Goal: Check status: Check status

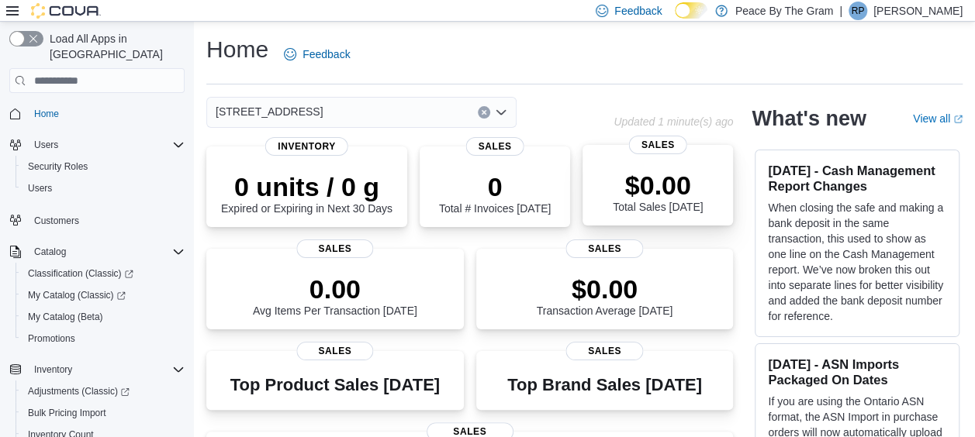
click at [709, 174] on div "$0.00 Total Sales Today" at bounding box center [658, 189] width 126 height 50
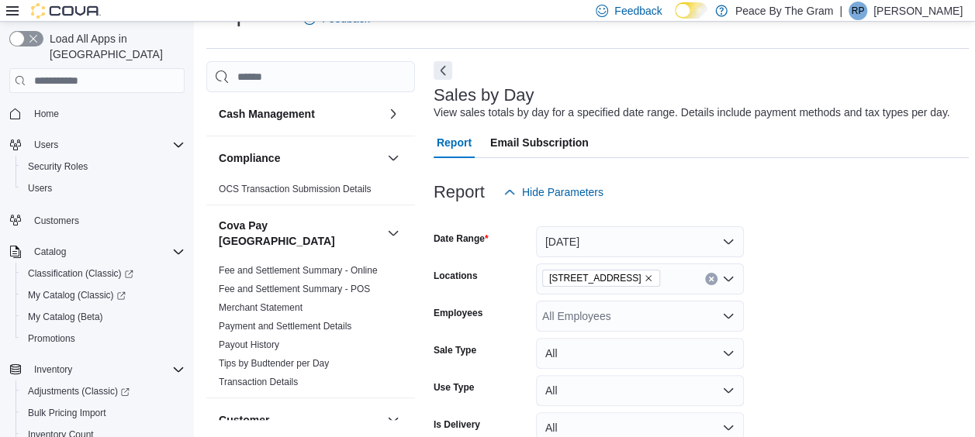
scroll to position [113, 0]
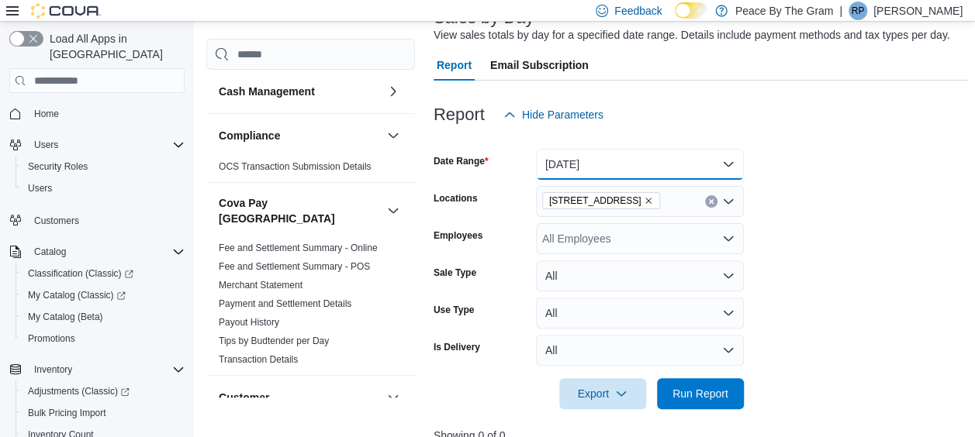
click at [730, 163] on button "[DATE]" at bounding box center [640, 164] width 208 height 31
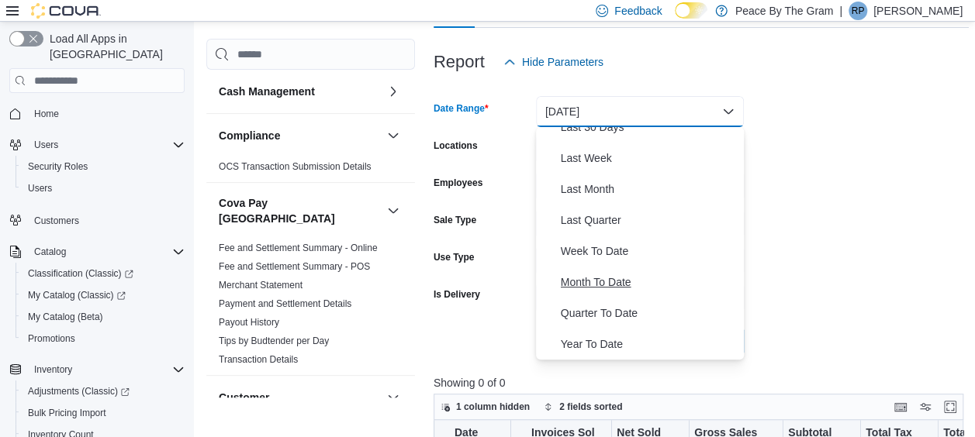
scroll to position [191, 0]
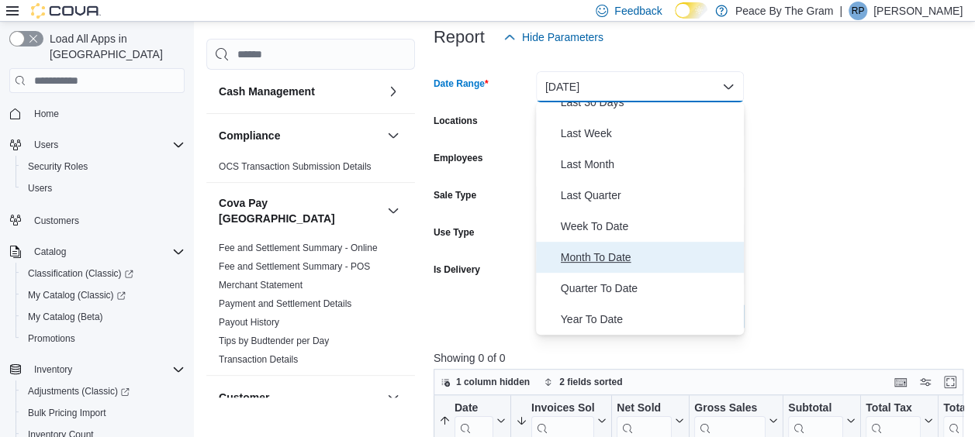
click at [623, 250] on span "Month To Date" at bounding box center [649, 257] width 177 height 19
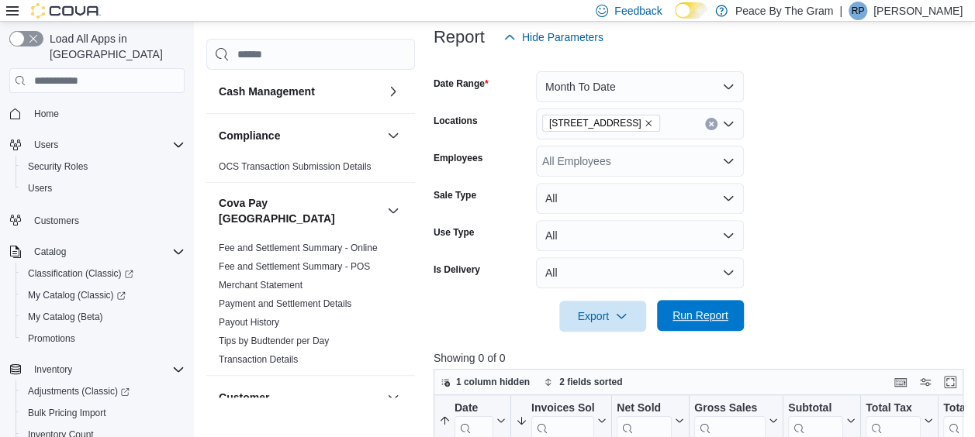
click at [698, 316] on span "Run Report" at bounding box center [700, 316] width 56 height 16
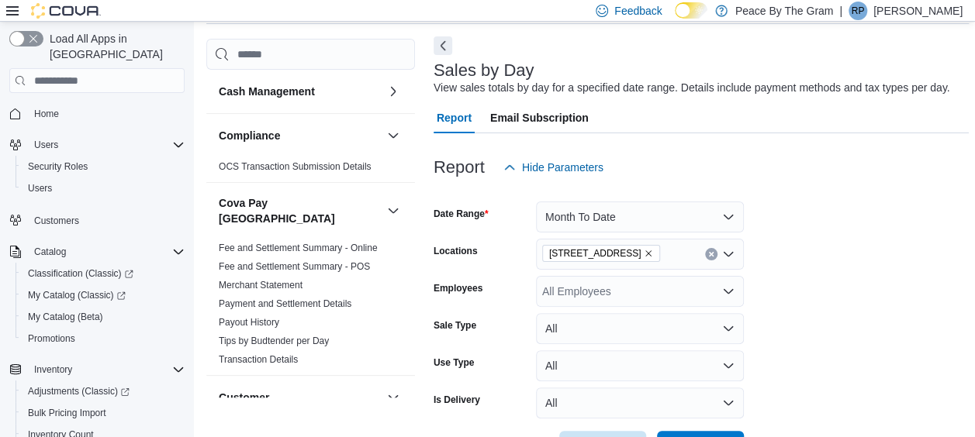
scroll to position [19, 0]
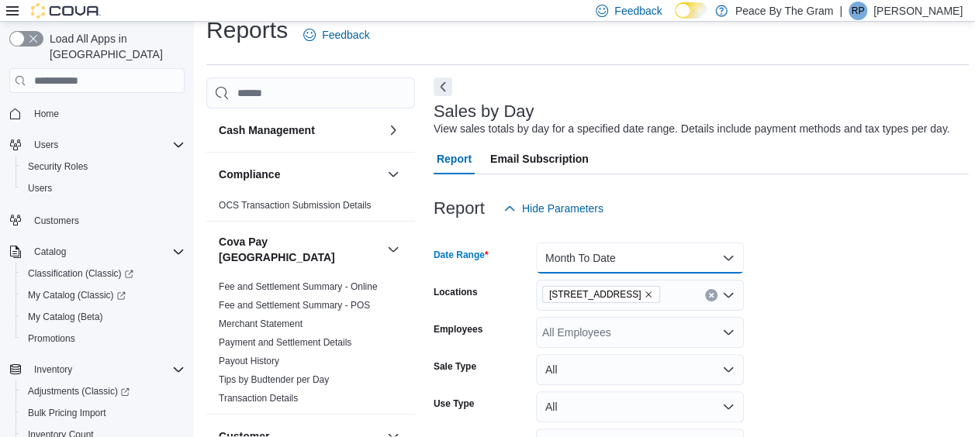
click at [730, 257] on button "Month To Date" at bounding box center [640, 258] width 208 height 31
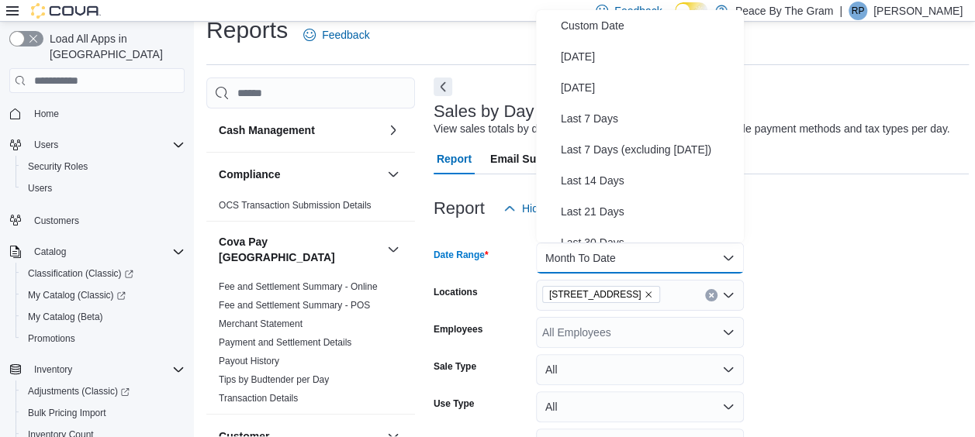
scroll to position [233, 0]
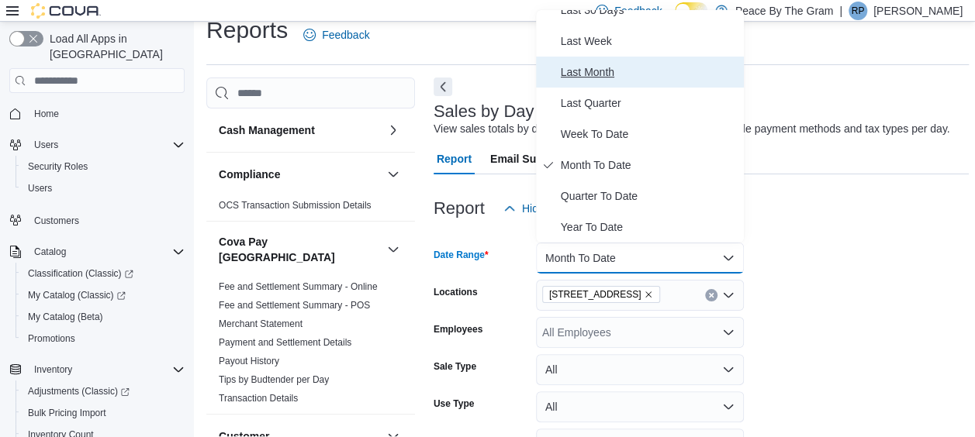
click at [599, 70] on span "Last Month" at bounding box center [649, 72] width 177 height 19
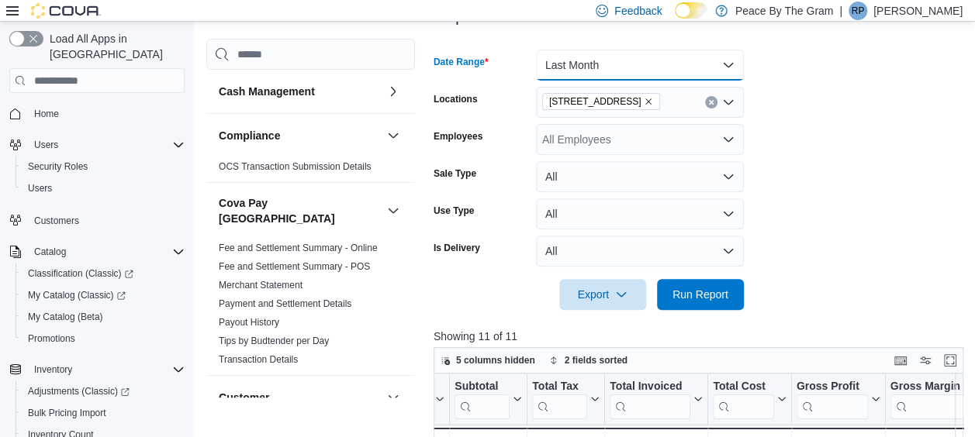
scroll to position [252, 0]
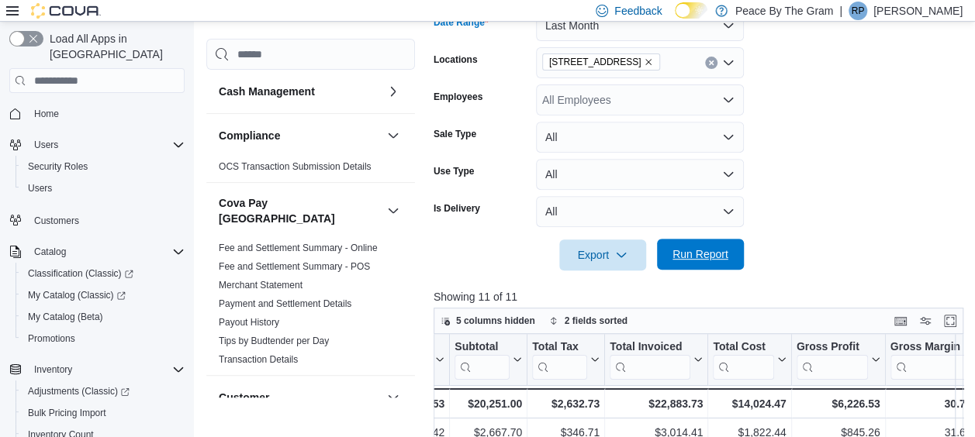
click at [712, 257] on span "Run Report" at bounding box center [700, 255] width 56 height 16
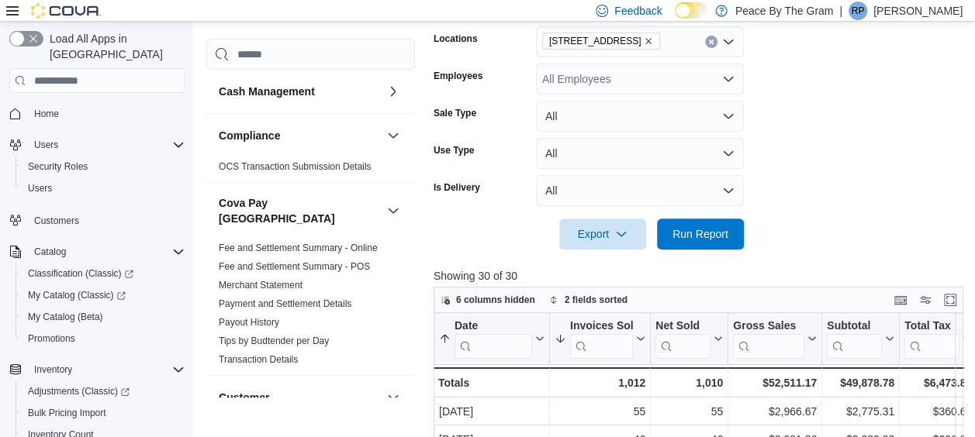
scroll to position [252, 0]
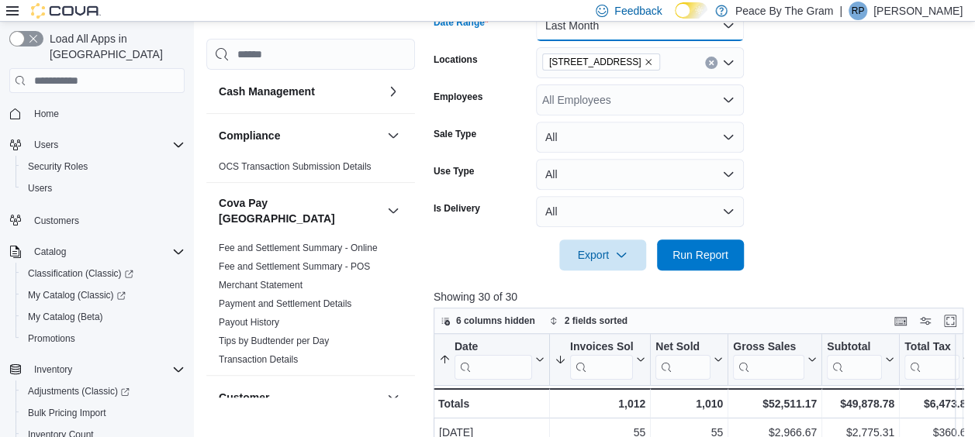
click at [729, 26] on button "Last Month" at bounding box center [640, 25] width 208 height 31
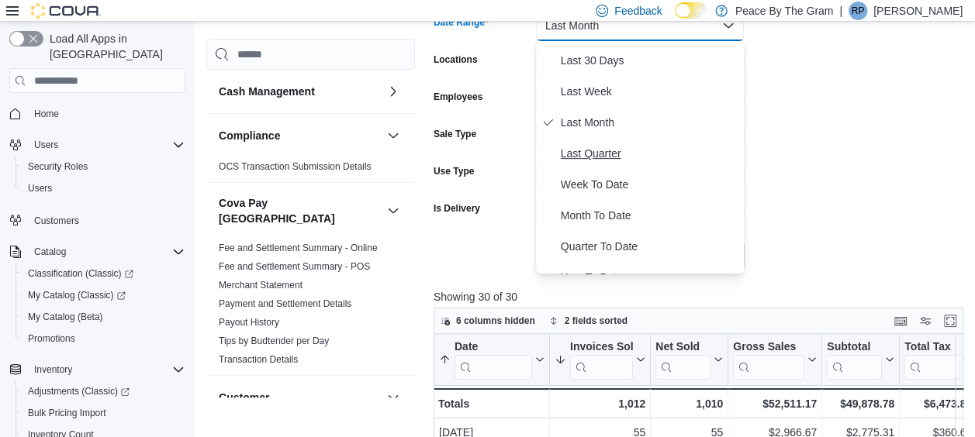
scroll to position [233, 0]
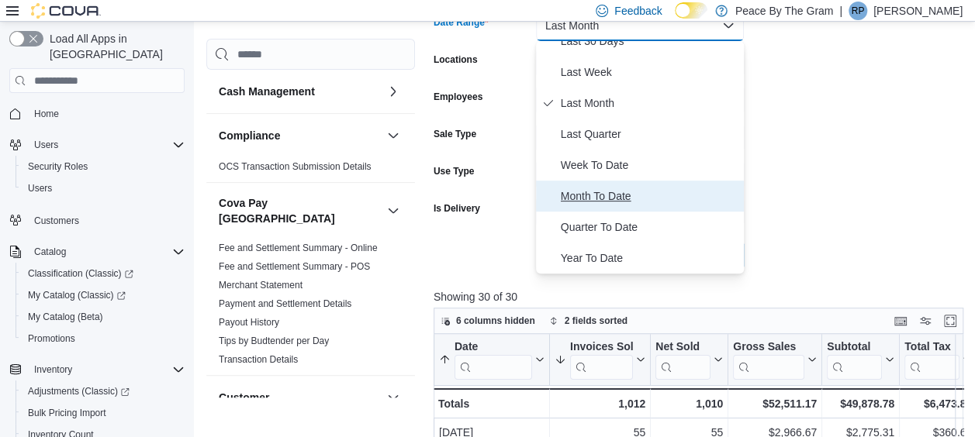
click at [629, 197] on span "Month To Date" at bounding box center [649, 196] width 177 height 19
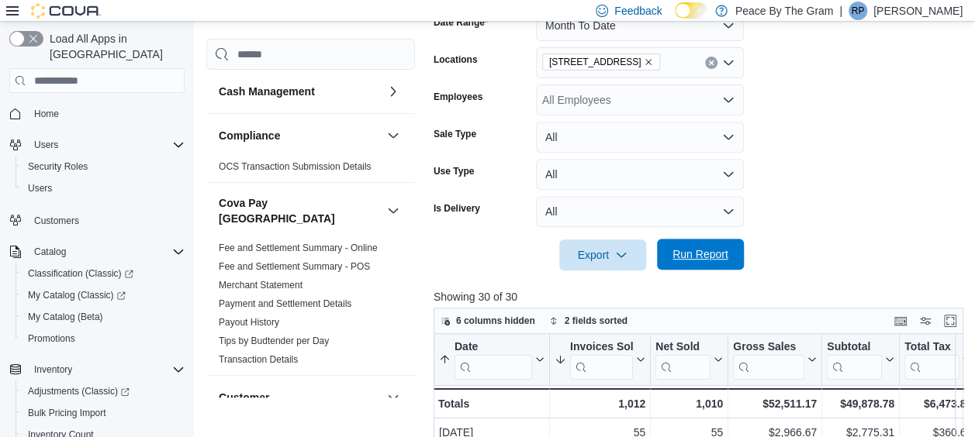
click at [702, 257] on span "Run Report" at bounding box center [700, 255] width 56 height 16
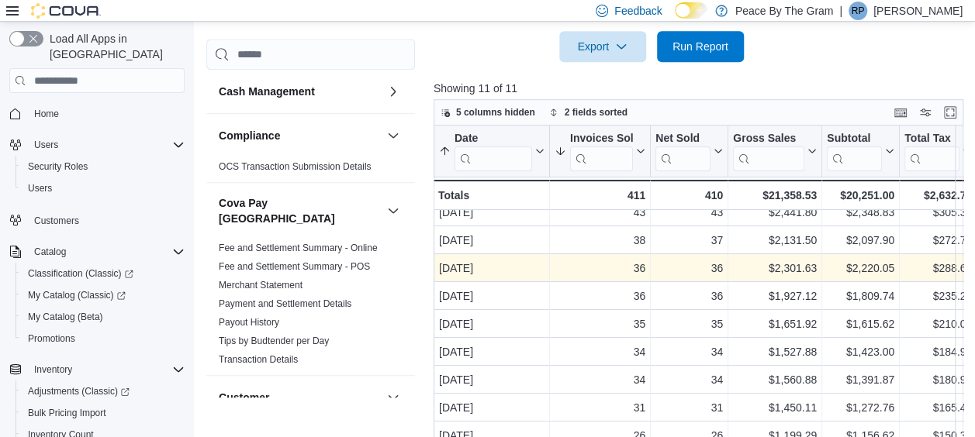
scroll to position [485, 0]
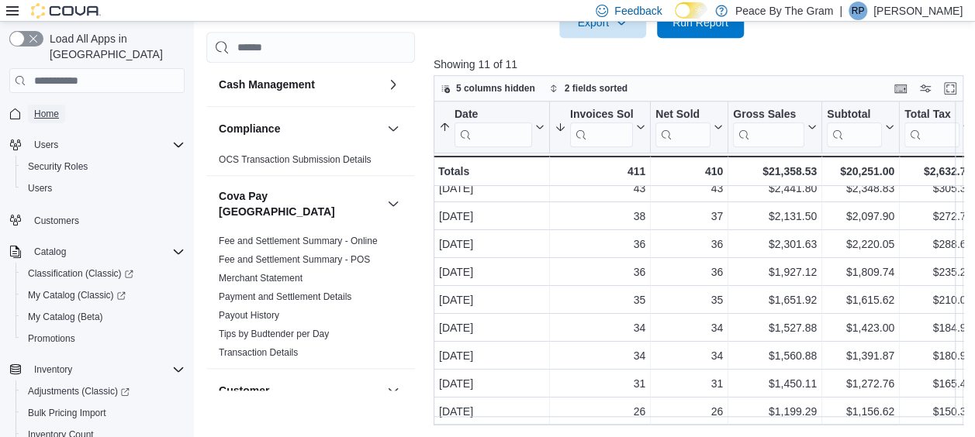
click at [41, 108] on span "Home" at bounding box center [46, 114] width 25 height 12
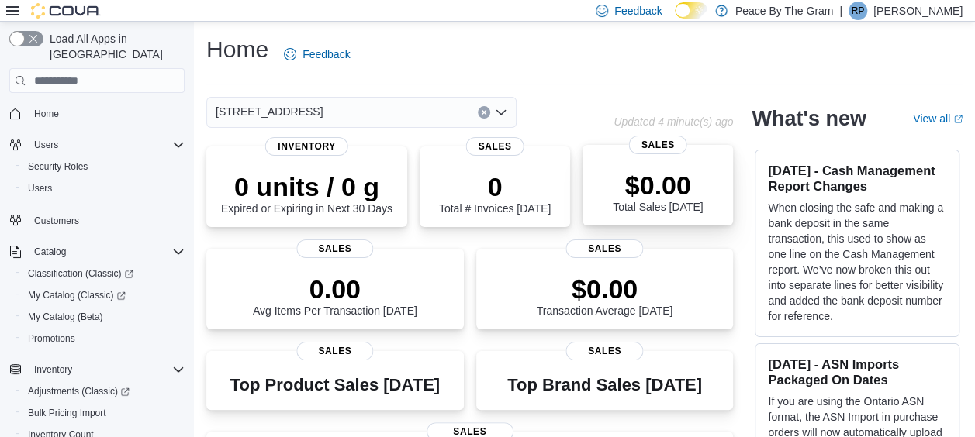
click at [679, 173] on p "$0.00" at bounding box center [657, 185] width 90 height 31
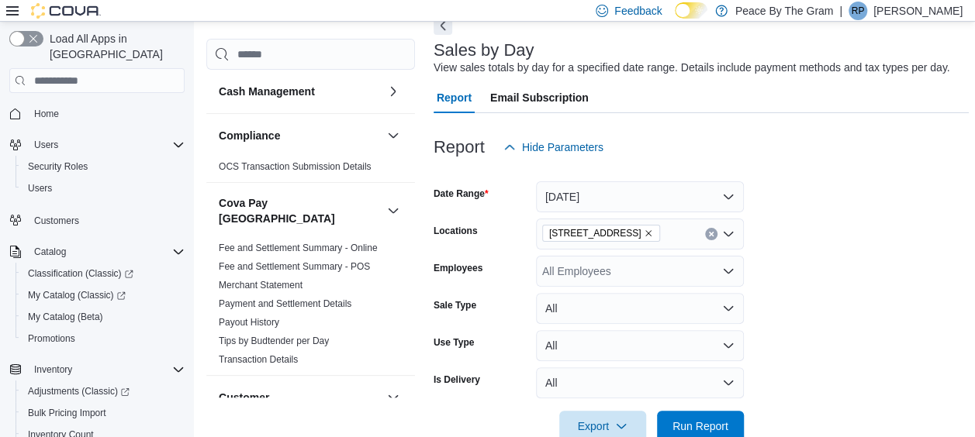
scroll to position [113, 0]
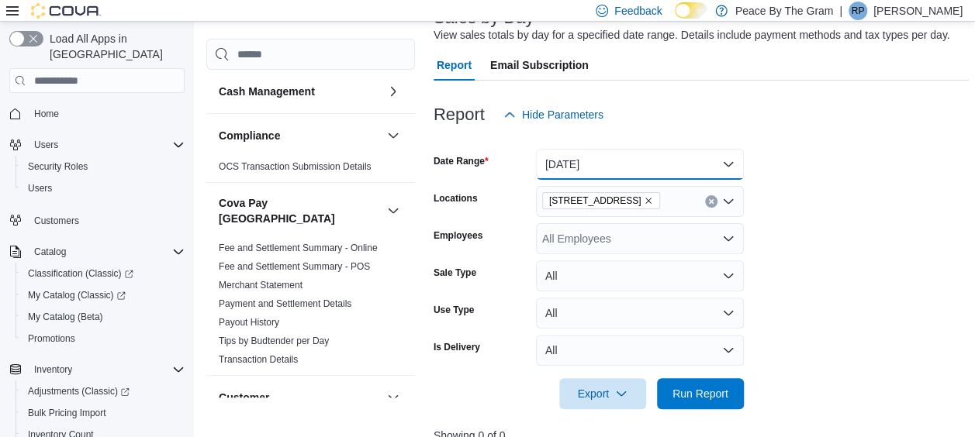
click at [726, 167] on button "[DATE]" at bounding box center [640, 164] width 208 height 31
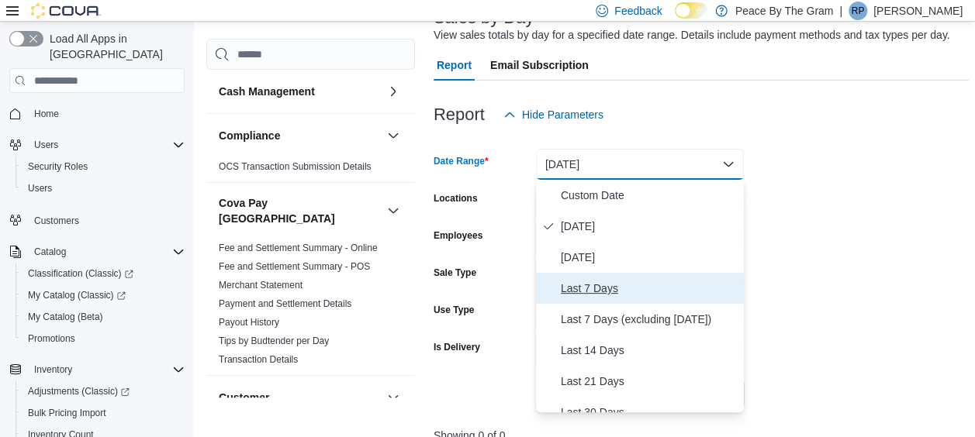
click at [612, 288] on span "Last 7 Days" at bounding box center [649, 288] width 177 height 19
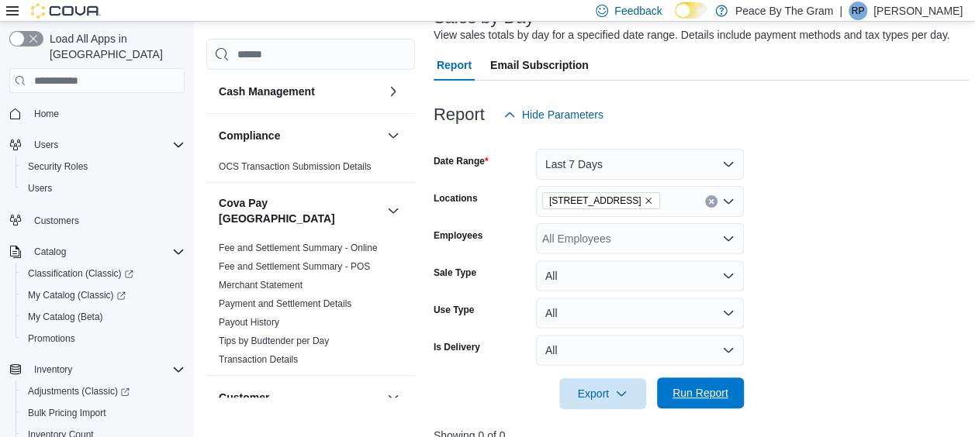
click at [688, 391] on span "Run Report" at bounding box center [700, 393] width 56 height 16
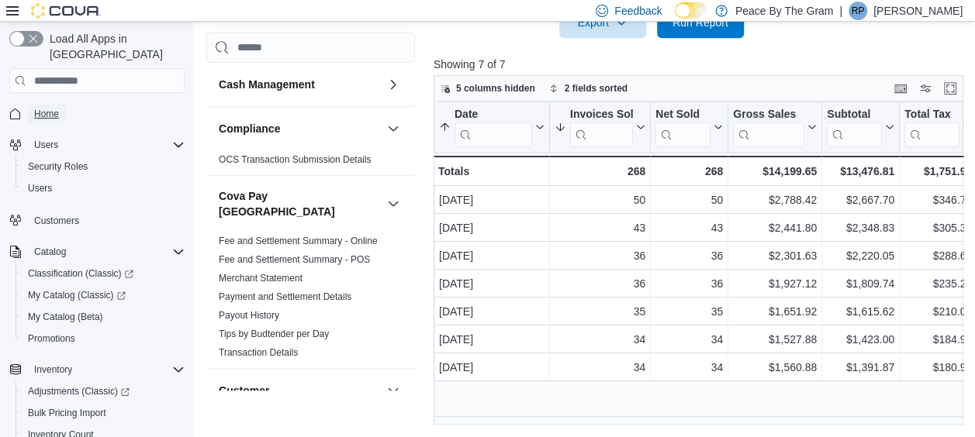
click at [51, 108] on span "Home" at bounding box center [46, 114] width 25 height 12
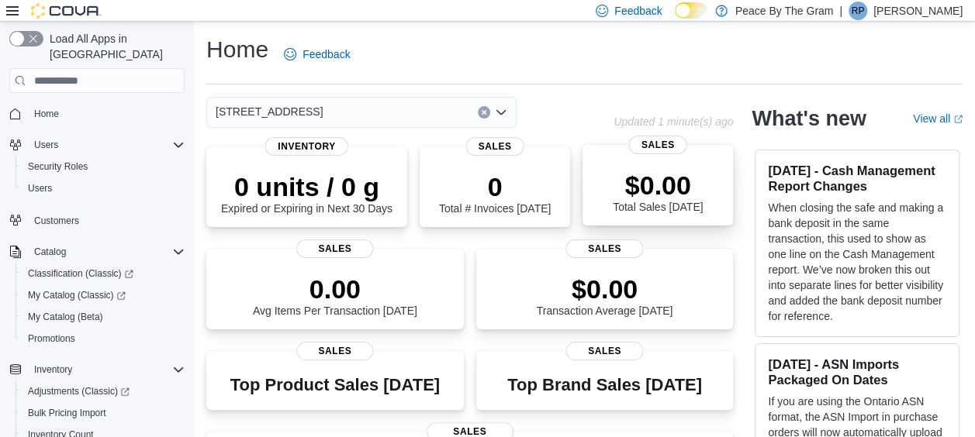
click at [713, 200] on div "$0.00 Total Sales Today" at bounding box center [658, 189] width 126 height 50
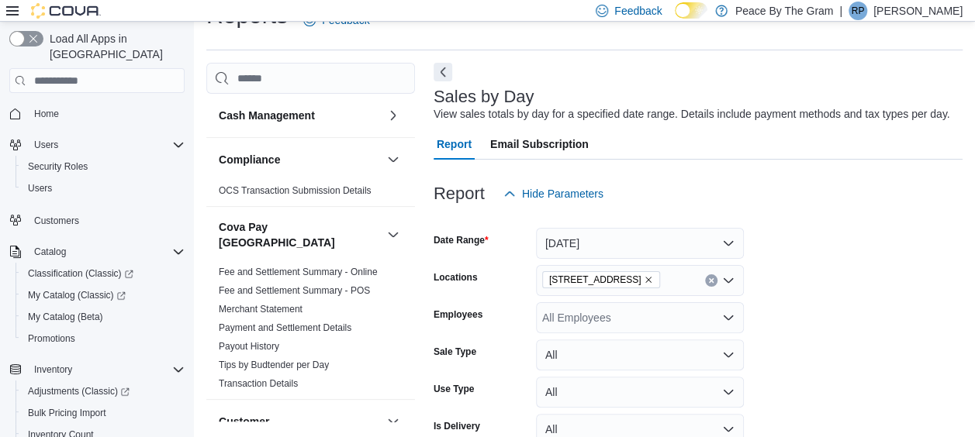
scroll to position [36, 0]
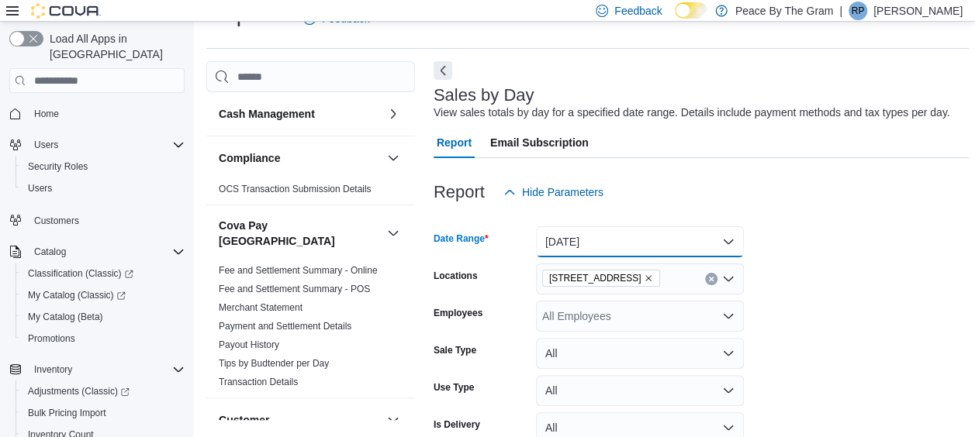
click at [730, 243] on button "[DATE]" at bounding box center [640, 241] width 208 height 31
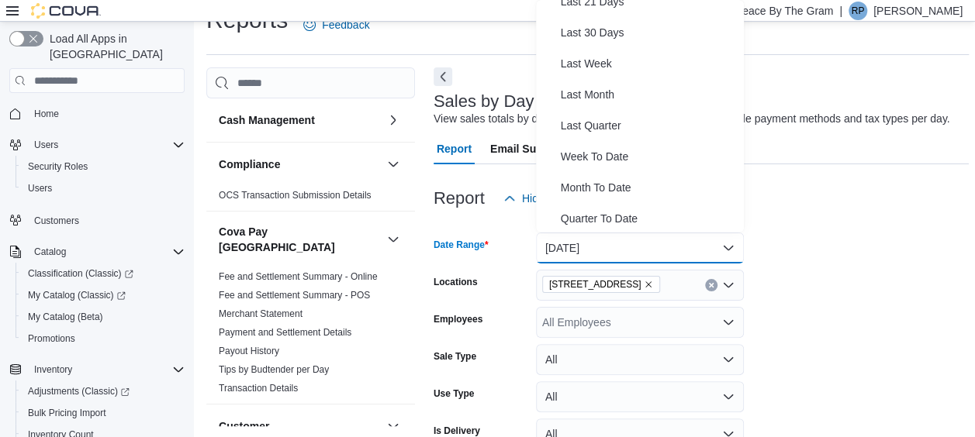
scroll to position [233, 0]
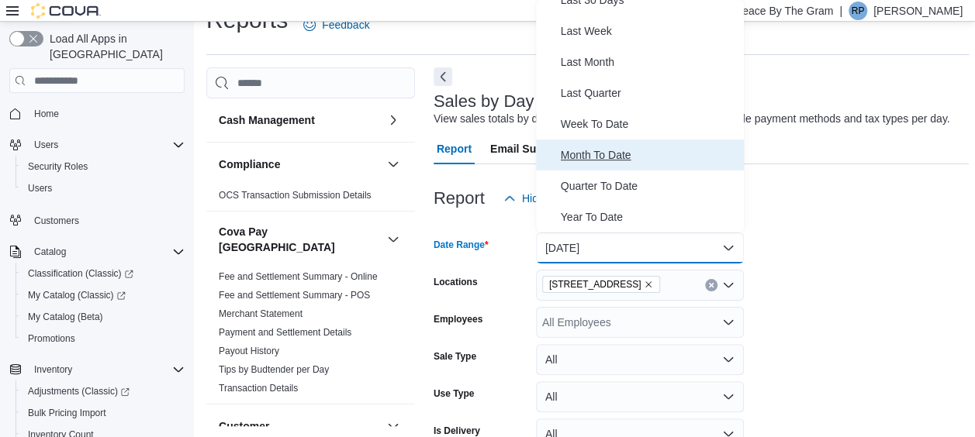
click at [626, 159] on span "Month To Date" at bounding box center [649, 155] width 177 height 19
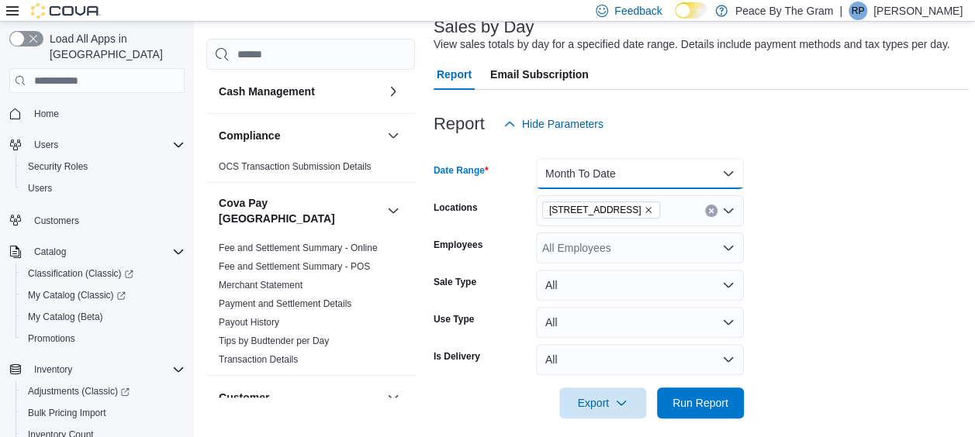
scroll to position [185, 0]
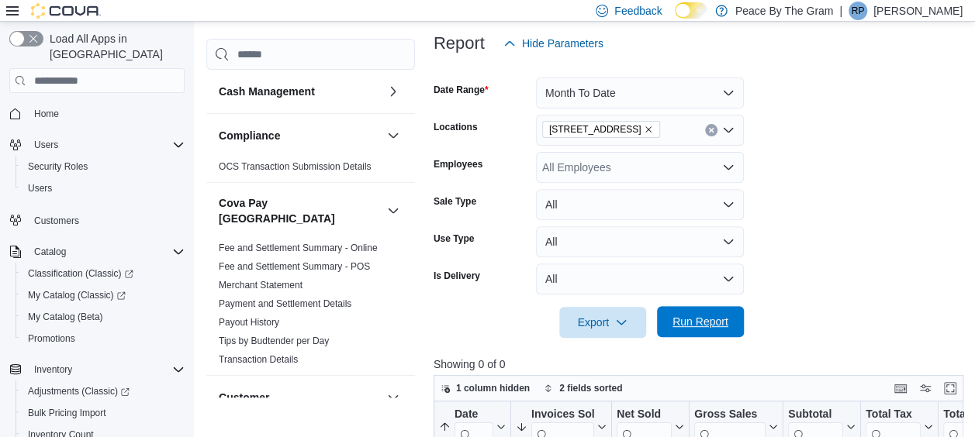
click at [687, 318] on span "Run Report" at bounding box center [700, 322] width 56 height 16
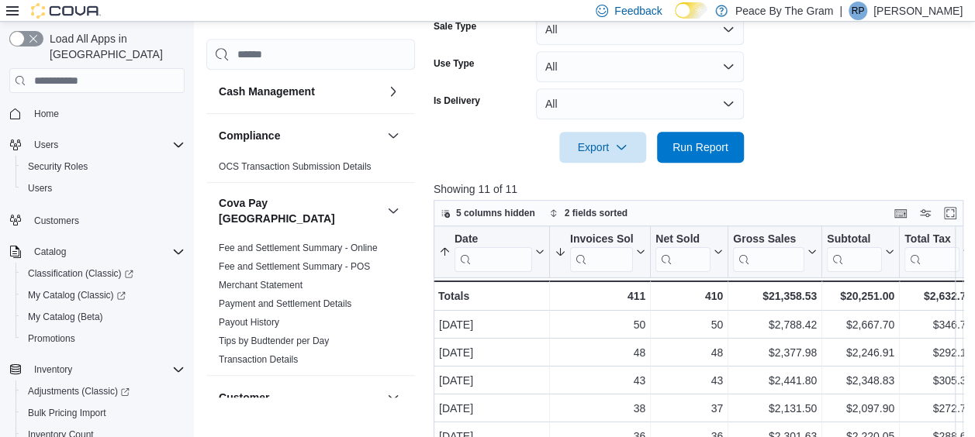
scroll to position [485, 0]
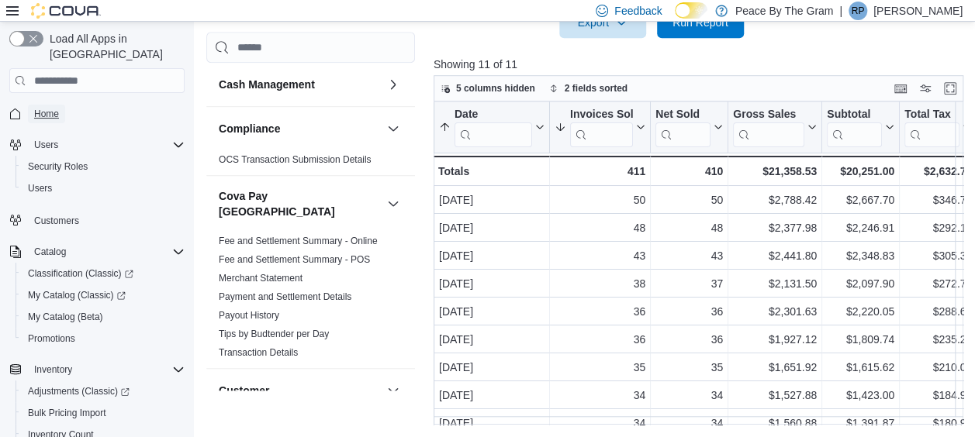
click at [53, 108] on span "Home" at bounding box center [46, 114] width 25 height 12
